Goal: Transaction & Acquisition: Purchase product/service

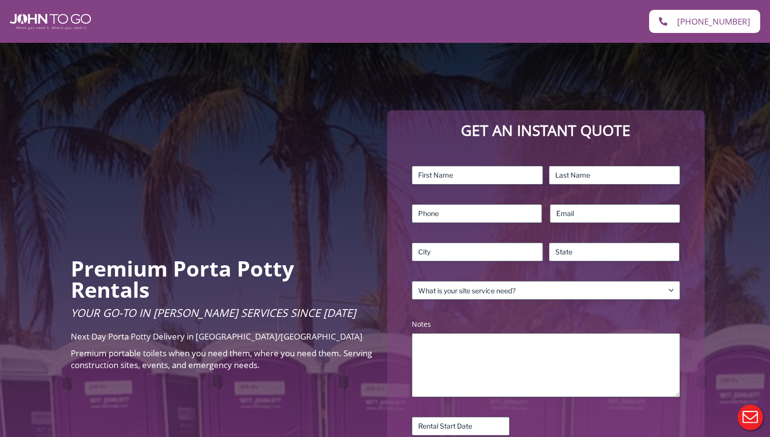
scroll to position [57, 0]
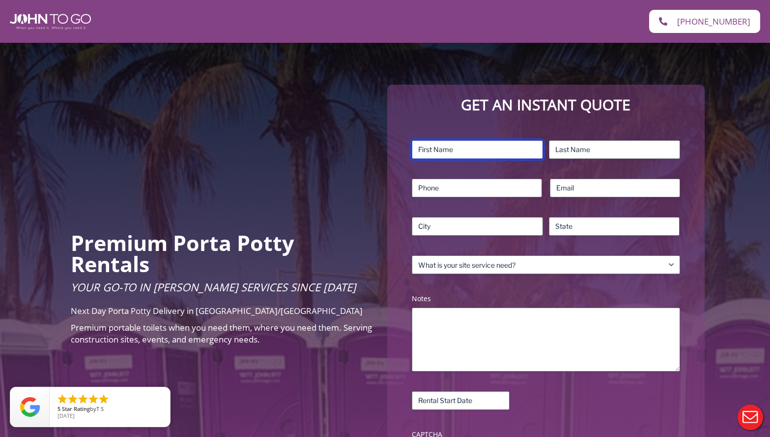
click at [463, 149] on input "First" at bounding box center [477, 149] width 131 height 19
type input "Lauren"
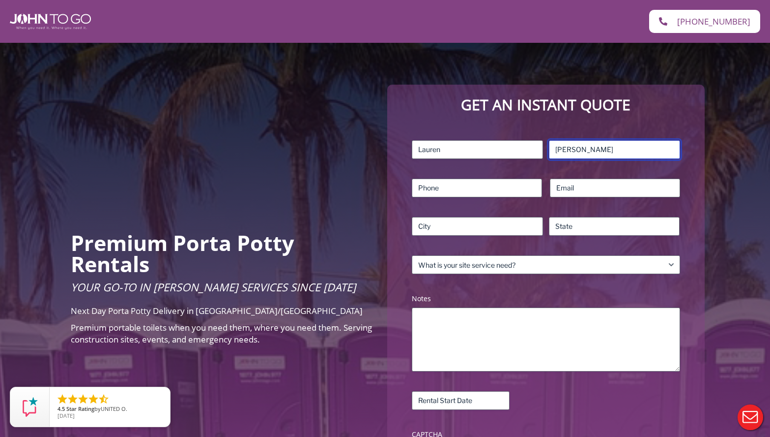
type input "Szaro"
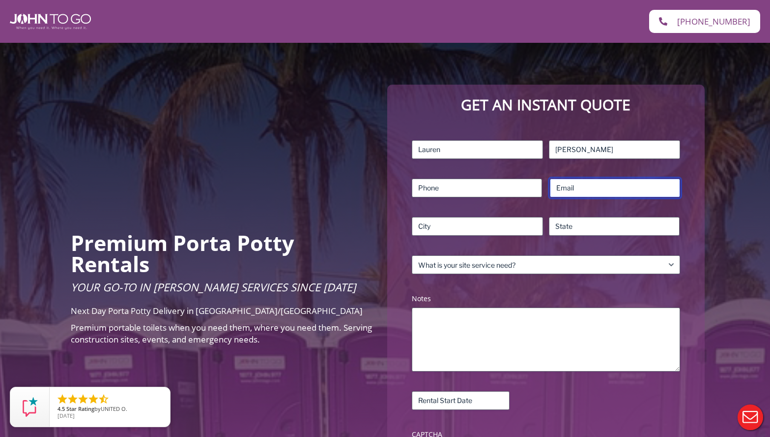
click at [566, 190] on input "Email (Required)" at bounding box center [615, 187] width 130 height 19
paste input "icepresident@sgspto.org"
type input "vicepresident@sgspto.org"
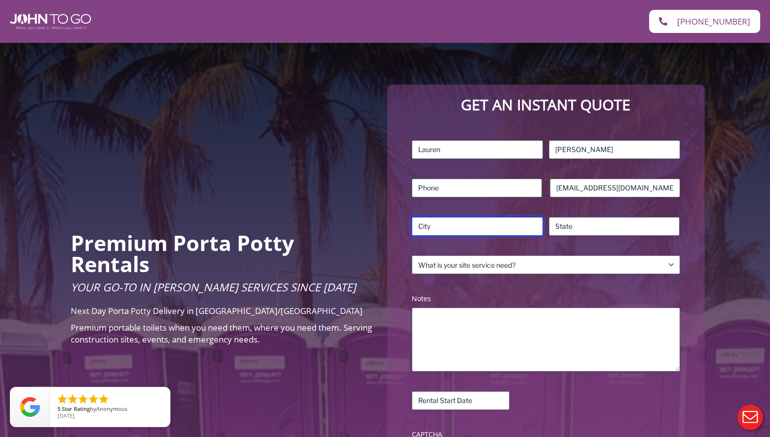
click at [482, 230] on input "City" at bounding box center [477, 226] width 131 height 19
type input "Nutley"
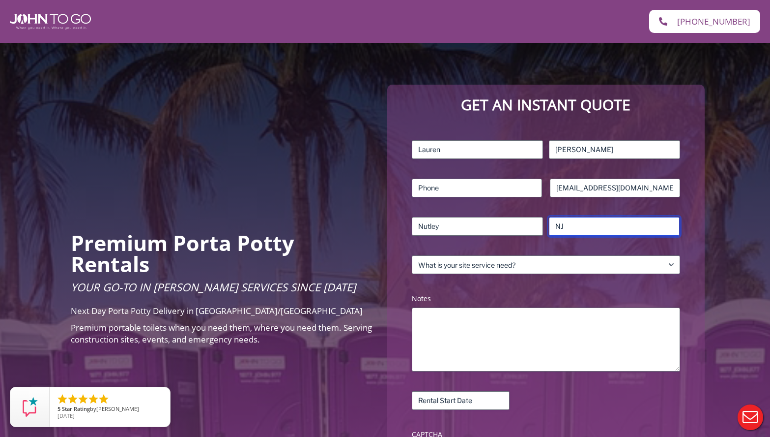
type input "NJ"
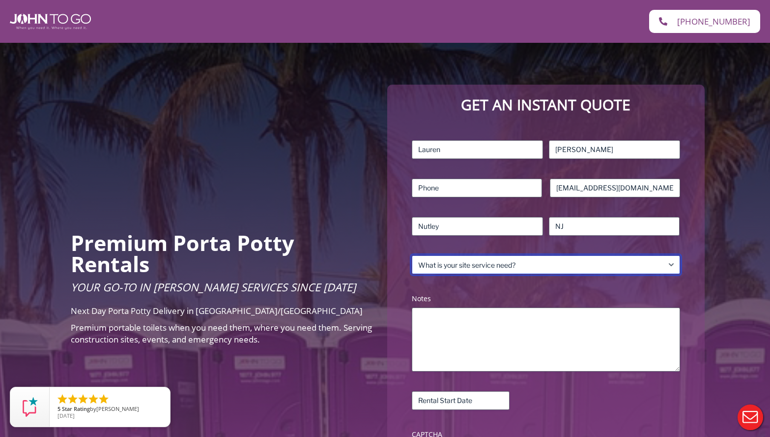
click at [487, 259] on select "What is your site service need? Consumer Construction – Commercial Construction…" at bounding box center [546, 264] width 268 height 19
select select "Event"
click at [412, 255] on select "What is your site service need? Consumer Construction – Commercial Construction…" at bounding box center [546, 264] width 268 height 19
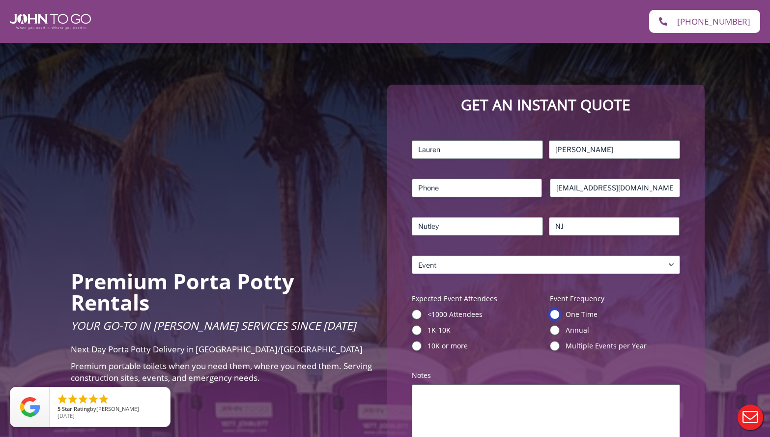
click at [554, 314] on input "One Time" at bounding box center [555, 314] width 10 height 10
radio input "true"
click at [416, 312] on input "<1000 Attendees" at bounding box center [417, 314] width 10 height 10
radio input "true"
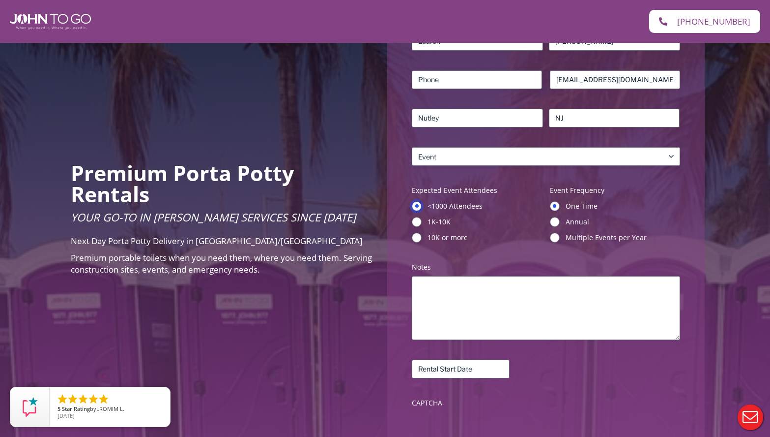
scroll to position [173, 0]
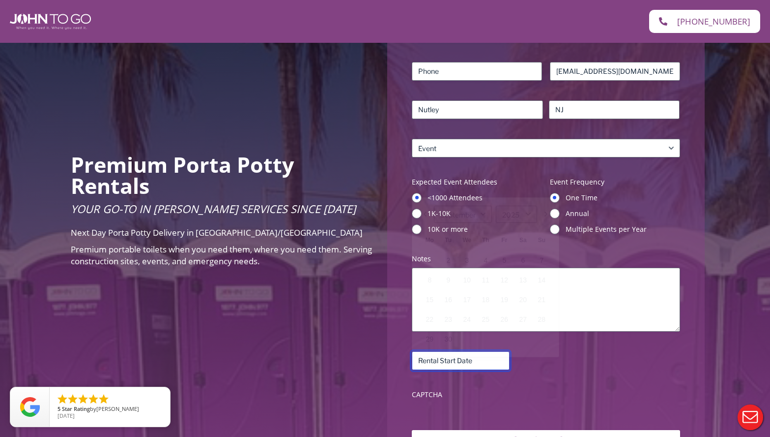
click at [432, 363] on input "Rental Start Date (Required)" at bounding box center [461, 360] width 98 height 19
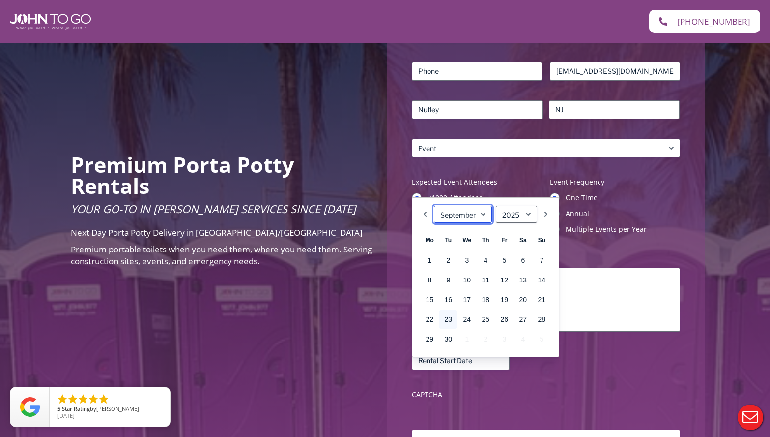
click at [488, 209] on select "January February March April May June July August September October November De…" at bounding box center [463, 214] width 58 height 17
click at [525, 314] on link "25" at bounding box center [523, 319] width 18 height 19
type input "10/25/2025"
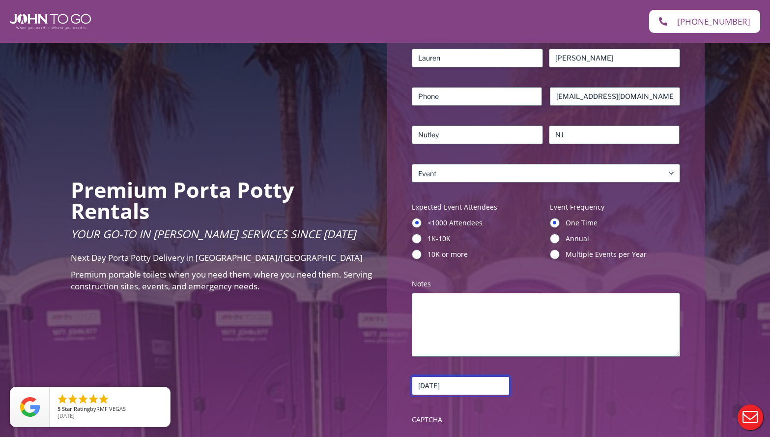
scroll to position [243, 0]
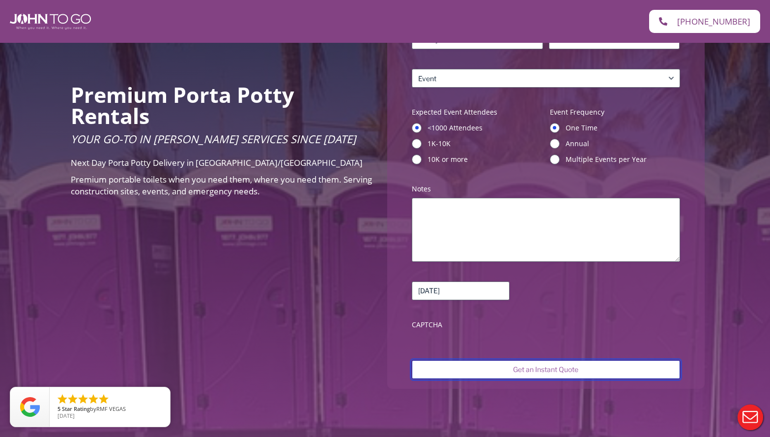
click at [495, 367] on input "Get an Instant Quote" at bounding box center [546, 369] width 268 height 19
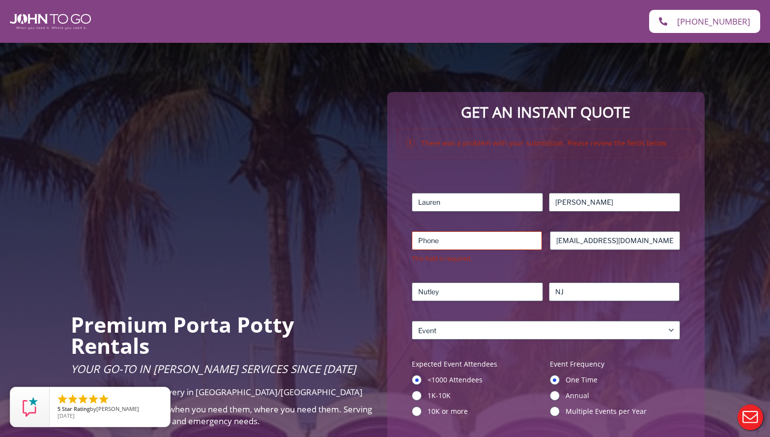
scroll to position [129, 0]
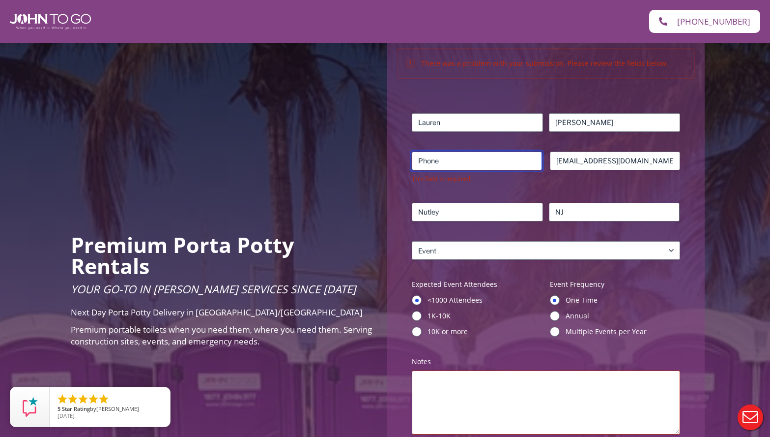
click at [507, 157] on input "Phone (Required)" at bounding box center [477, 160] width 130 height 19
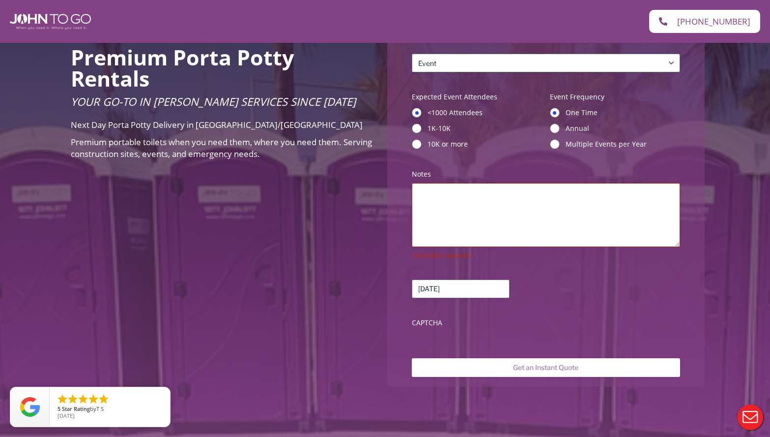
scroll to position [317, 0]
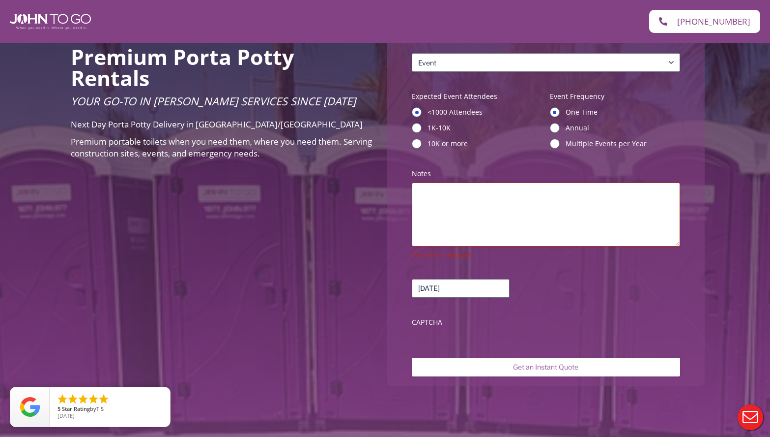
type input "5516556671"
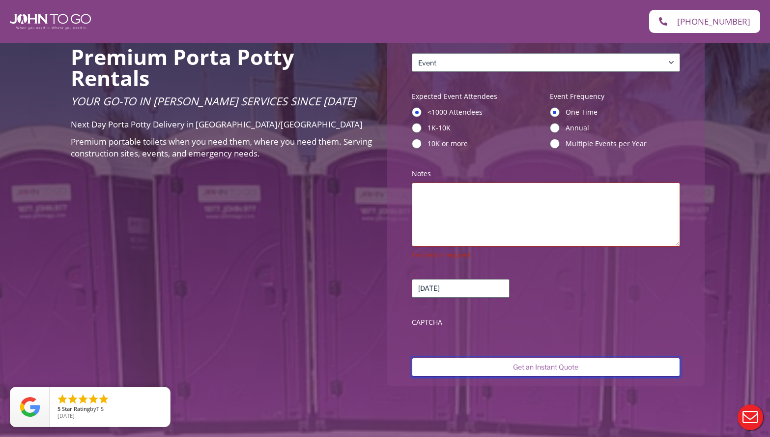
click at [541, 372] on input "Get an Instant Quote" at bounding box center [546, 366] width 268 height 19
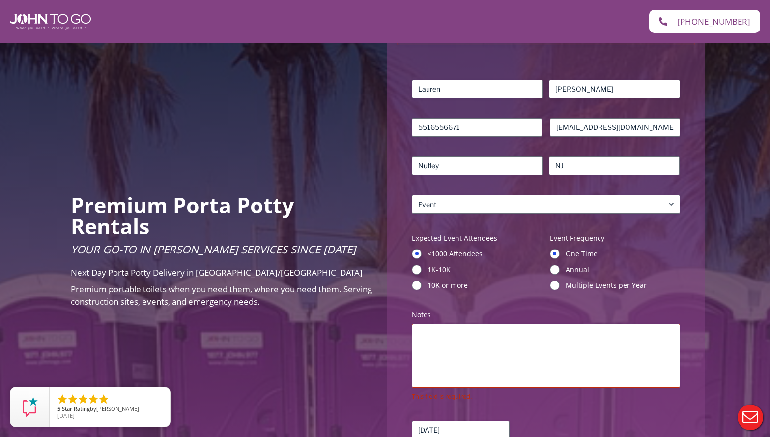
scroll to position [243, 0]
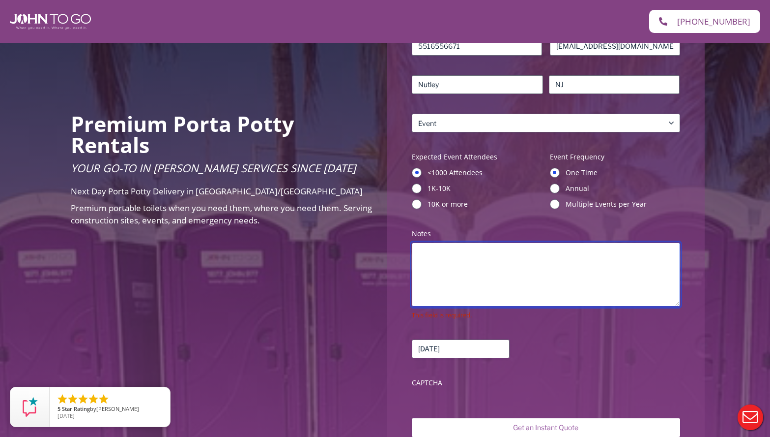
click at [514, 304] on textarea "Notes (Required)" at bounding box center [546, 274] width 268 height 64
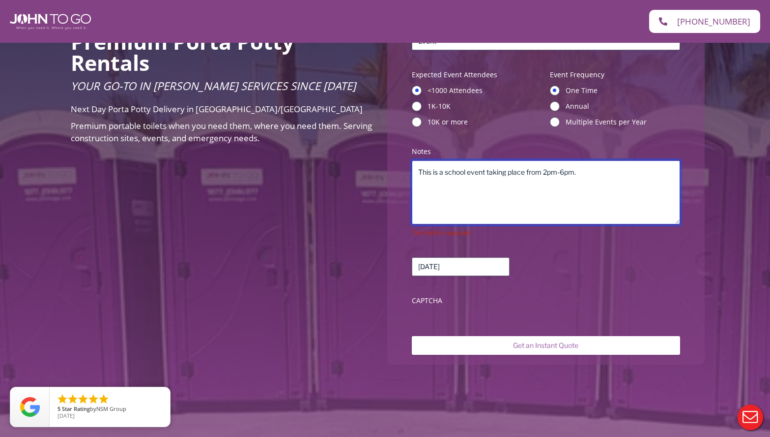
scroll to position [415, 0]
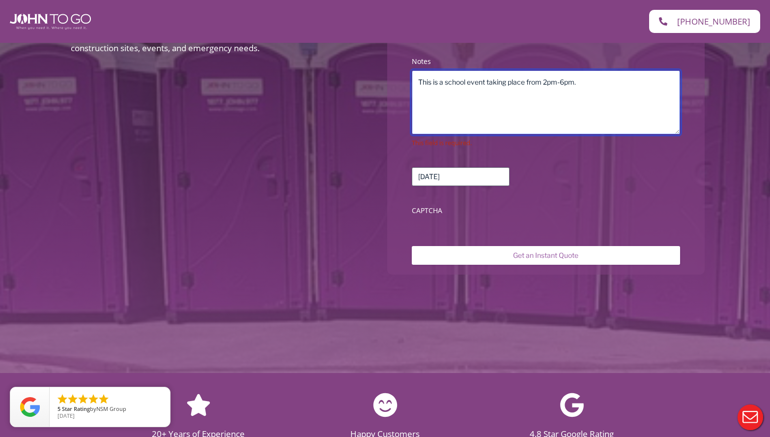
type textarea "This is a school event taking place from 2pm-6pm."
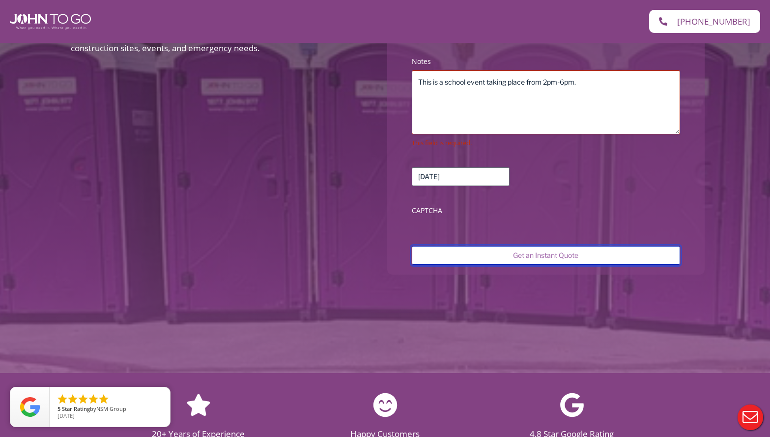
click at [569, 256] on input "Get an Instant Quote" at bounding box center [546, 255] width 268 height 19
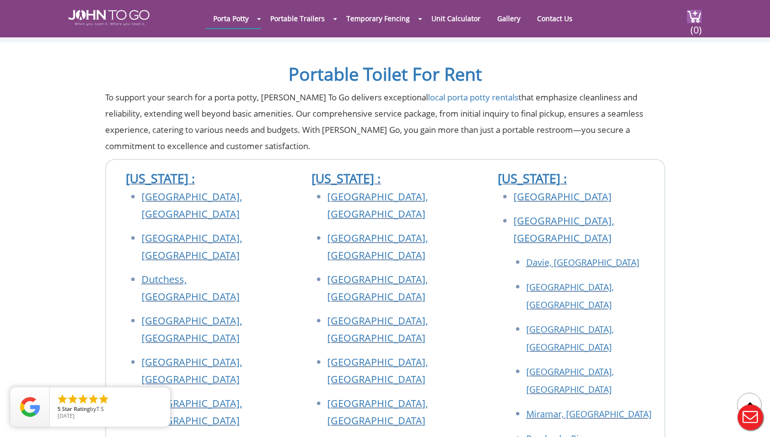
scroll to position [236, 0]
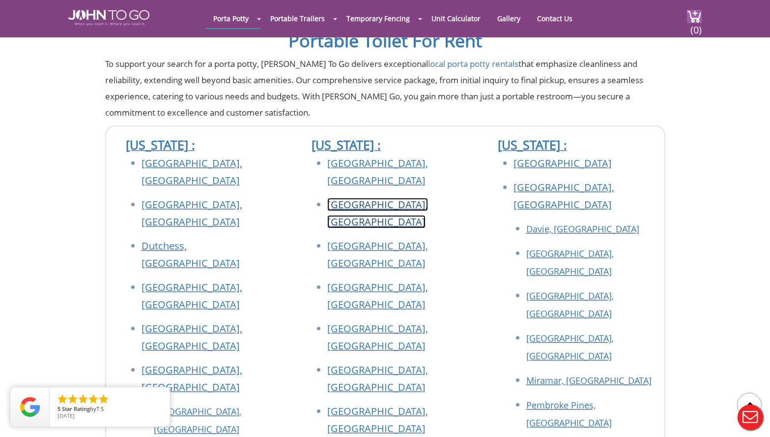
click at [349, 198] on link "Essex County, NJ" at bounding box center [377, 213] width 101 height 30
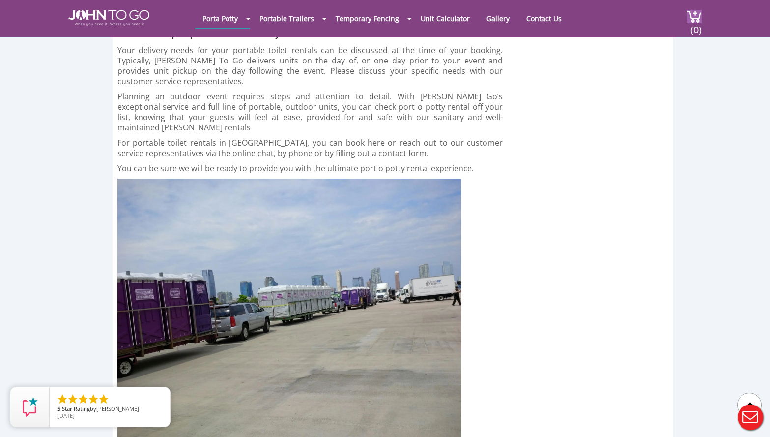
scroll to position [2437, 0]
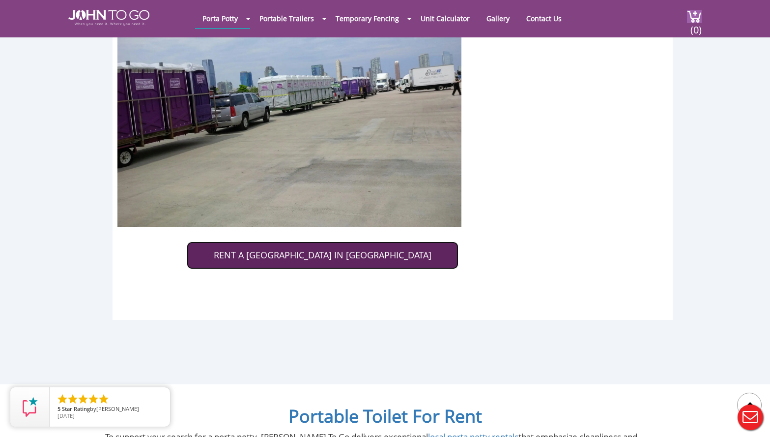
click at [301, 241] on link "RENT A [GEOGRAPHIC_DATA] IN [GEOGRAPHIC_DATA]" at bounding box center [323, 255] width 272 height 28
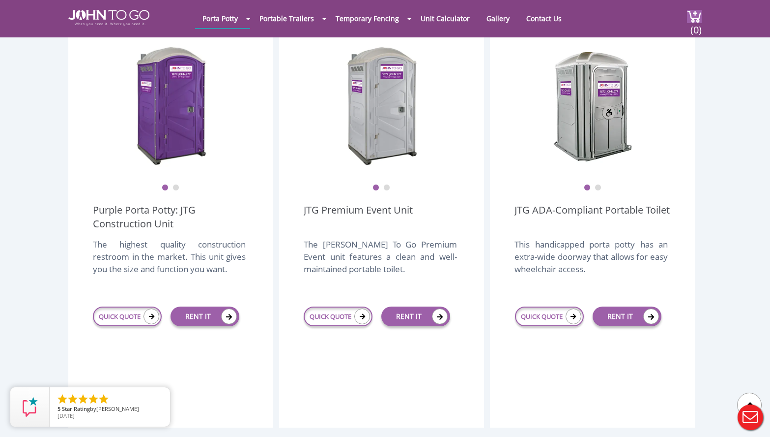
scroll to position [239, 0]
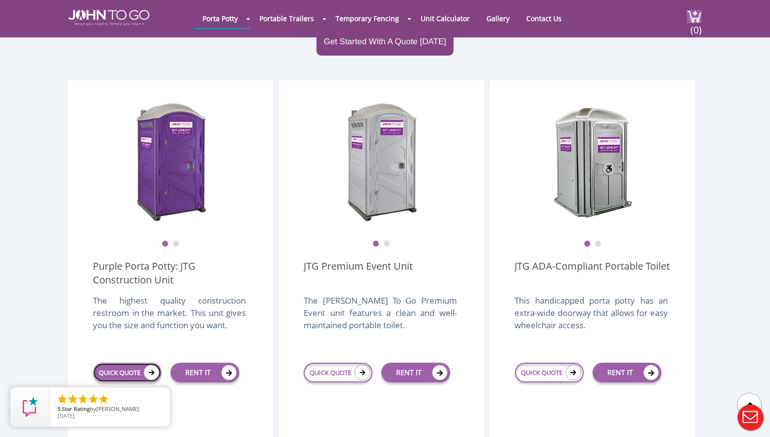
click at [130, 362] on link "QUICK QUOTE" at bounding box center [127, 372] width 69 height 20
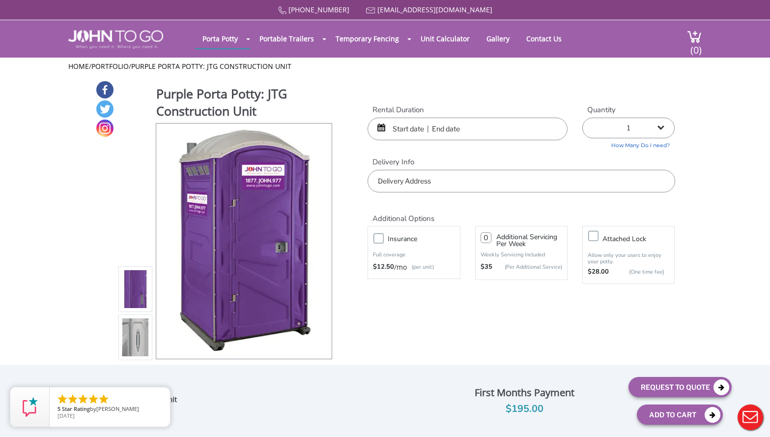
click at [399, 133] on input "text" at bounding box center [468, 129] width 200 height 23
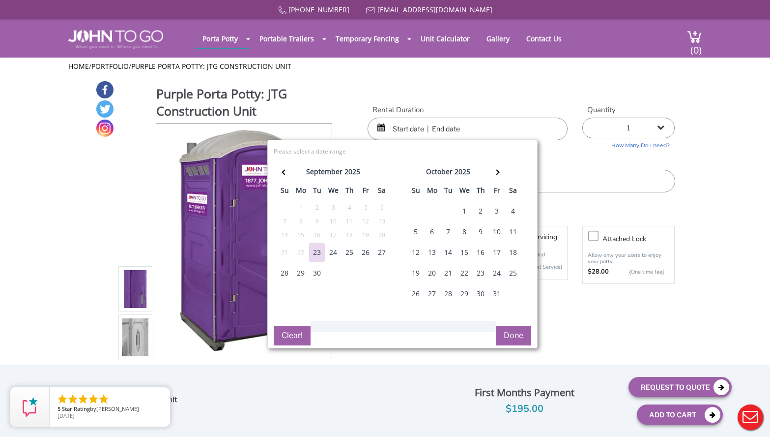
click at [500, 272] on div "24" at bounding box center [497, 273] width 16 height 20
click at [507, 272] on div "25" at bounding box center [513, 273] width 16 height 20
type input "10/24/2025 to 10/25/2025"
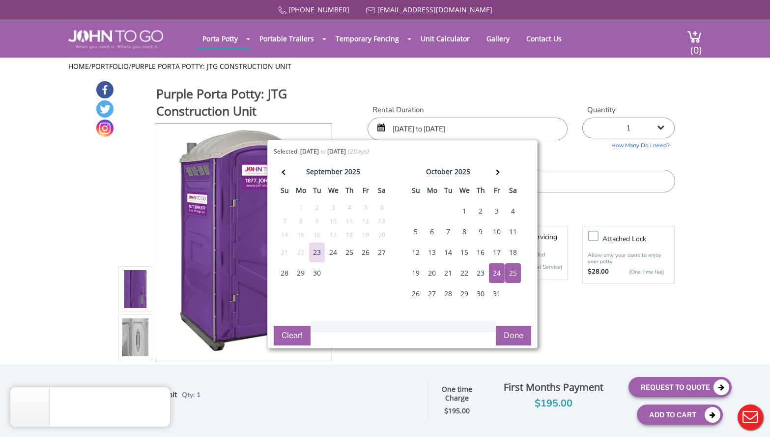
click at [494, 273] on div "24" at bounding box center [497, 273] width 16 height 20
click at [513, 271] on div "25" at bounding box center [513, 273] width 16 height 20
click at [489, 275] on div "24" at bounding box center [497, 273] width 16 height 20
click at [289, 335] on button "Clear!" at bounding box center [292, 335] width 37 height 20
click at [515, 271] on div "25" at bounding box center [513, 273] width 16 height 20
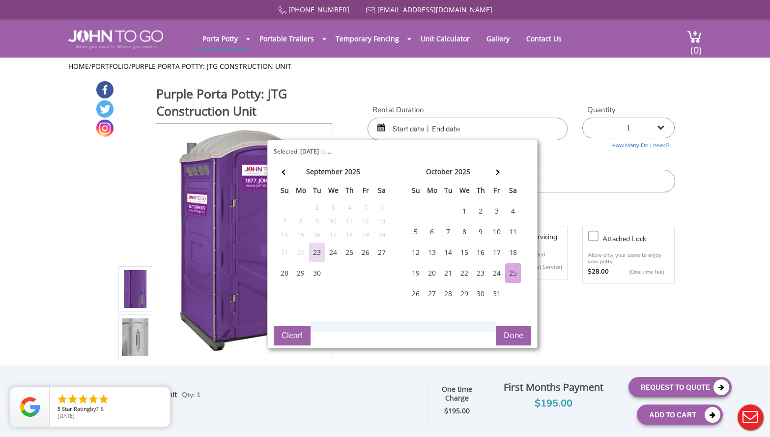
type input "10/24/2025 to 10/25/2025"
click at [303, 335] on button "Clear!" at bounding box center [292, 335] width 37 height 20
click at [513, 276] on div "25" at bounding box center [513, 273] width 16 height 20
type input "10/25/2025 to 10/25/2025"
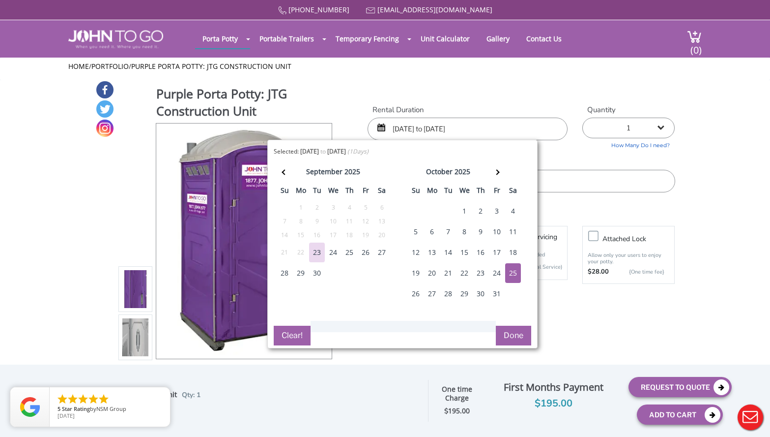
click at [584, 152] on div "Rental Duration 10/25/2025 to 10/25/2025 Quantity 1 2 (5% discount) 3 (8% disco…" at bounding box center [521, 149] width 322 height 88
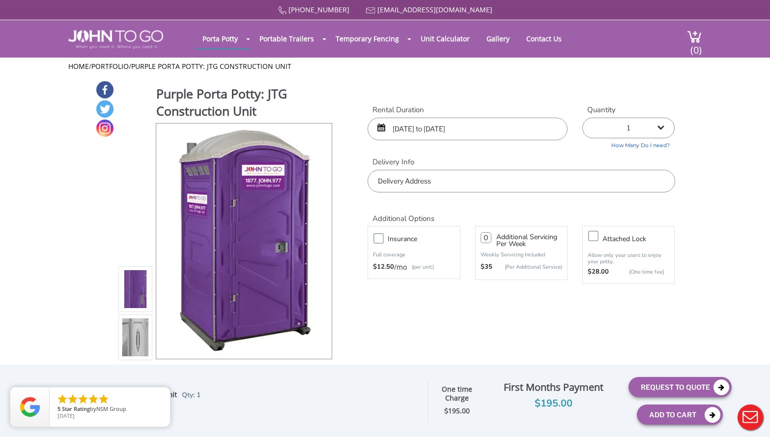
click at [520, 179] on input "text" at bounding box center [521, 181] width 307 height 23
paste input "[STREET_ADDRESS]"
type input "[STREET_ADDRESS]"
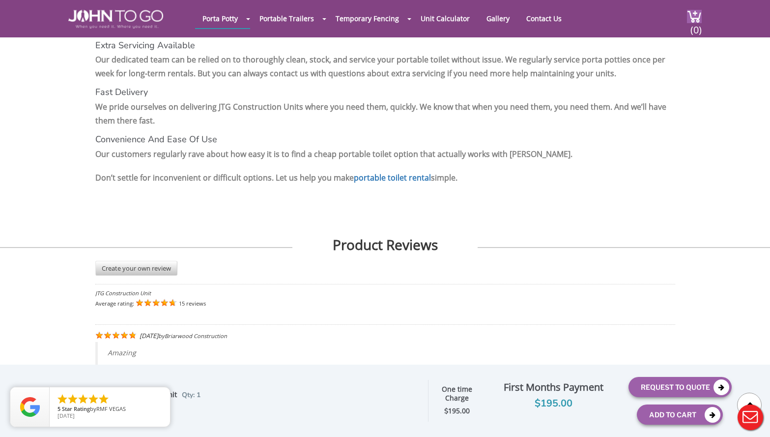
scroll to position [1622, 0]
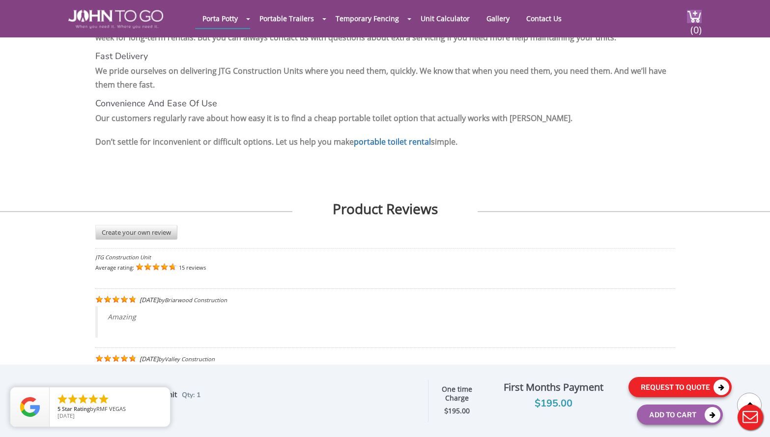
click at [680, 381] on button "Request To Quote" at bounding box center [680, 387] width 103 height 20
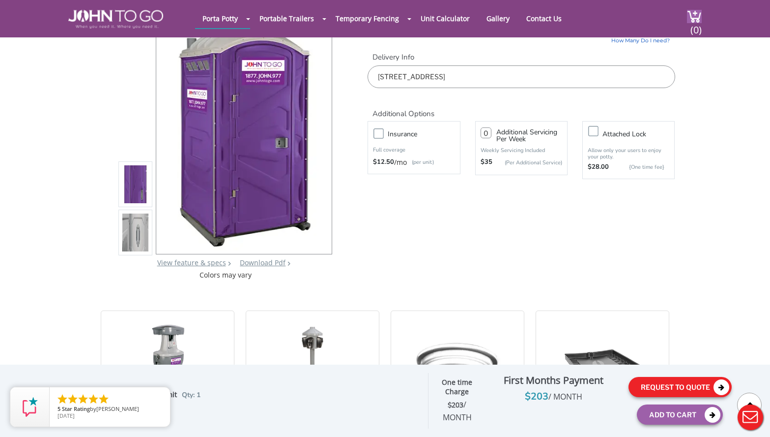
scroll to position [0, 0]
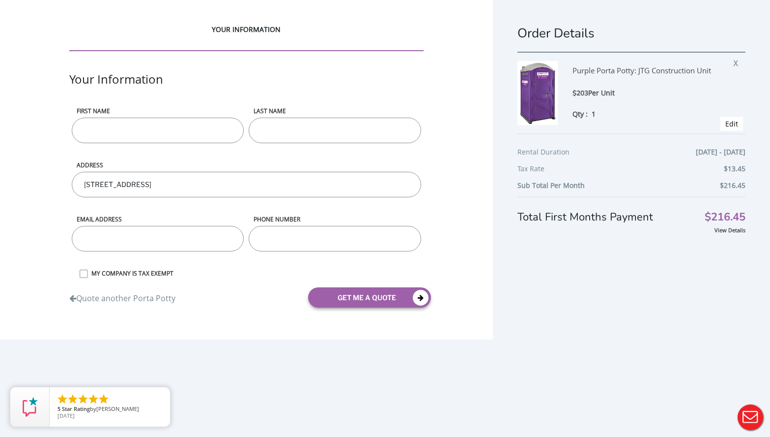
click at [169, 125] on input "First name" at bounding box center [158, 131] width 172 height 26
type input "Lauren"
type input "[PERSON_NAME]"
click at [129, 244] on input "email" at bounding box center [158, 239] width 172 height 26
paste input "[STREET_ADDRESS]"
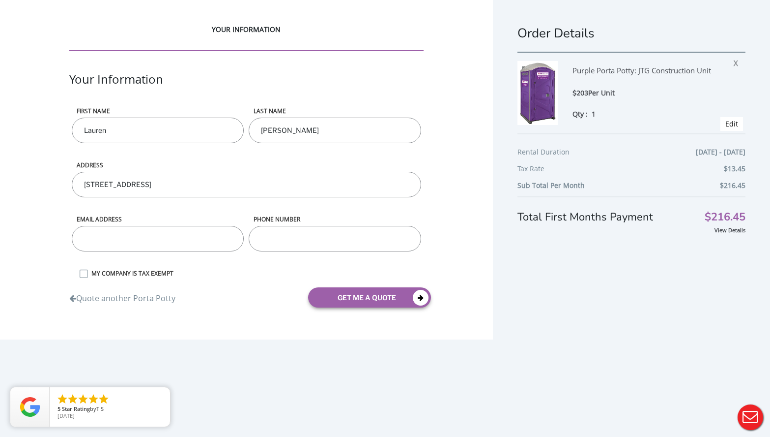
type input "[STREET_ADDRESS]"
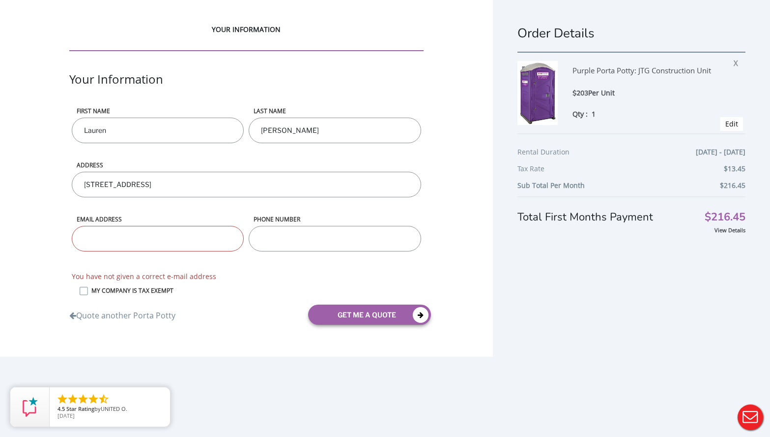
type input "c"
paste input "[EMAIL_ADDRESS][DOMAIN_NAME]"
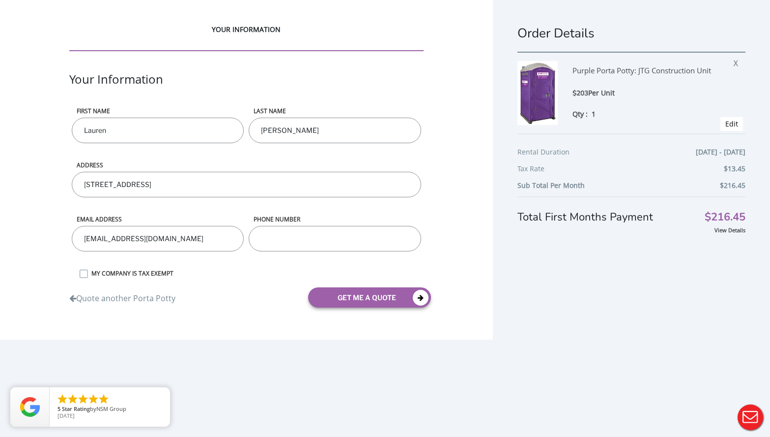
type input "[EMAIL_ADDRESS][DOMAIN_NAME]"
click at [304, 234] on input "phone number" at bounding box center [335, 239] width 172 height 26
type input "5516556671"
click at [253, 285] on div "Quote another Porta Potty get me a quote" at bounding box center [246, 297] width 369 height 35
click at [87, 272] on label "MY COMPANY IS TAX EXEMPT" at bounding box center [255, 273] width 337 height 8
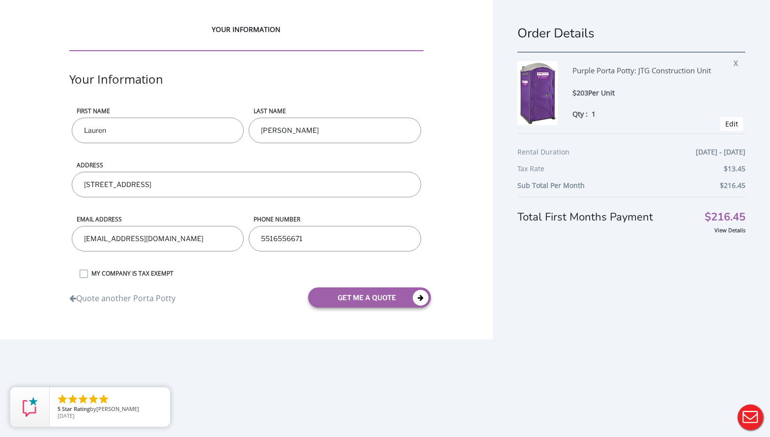
click at [0, 0] on input "MY COMPANY IS TAX EXEMPT" at bounding box center [0, 0] width 0 height 0
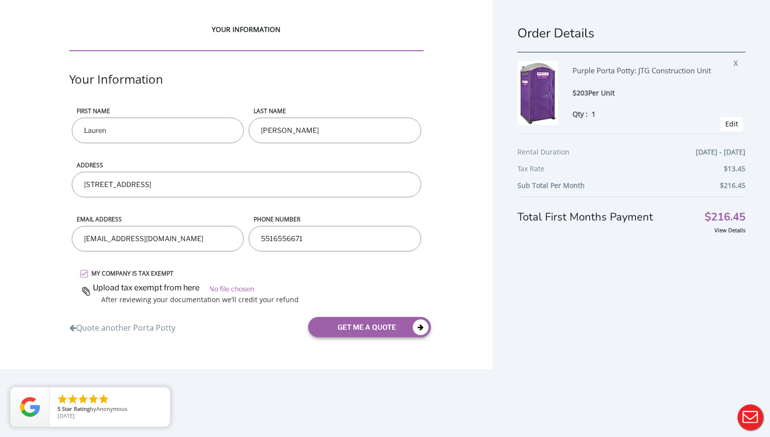
scroll to position [22, 0]
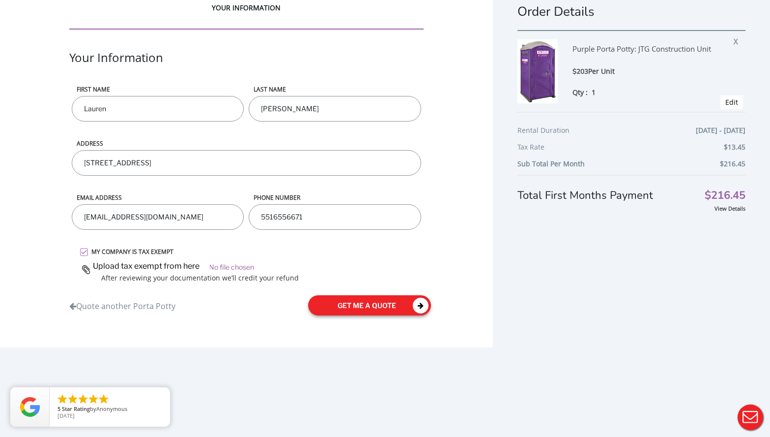
click at [364, 301] on button "get me a quote" at bounding box center [369, 305] width 123 height 20
